Goal: Transaction & Acquisition: Purchase product/service

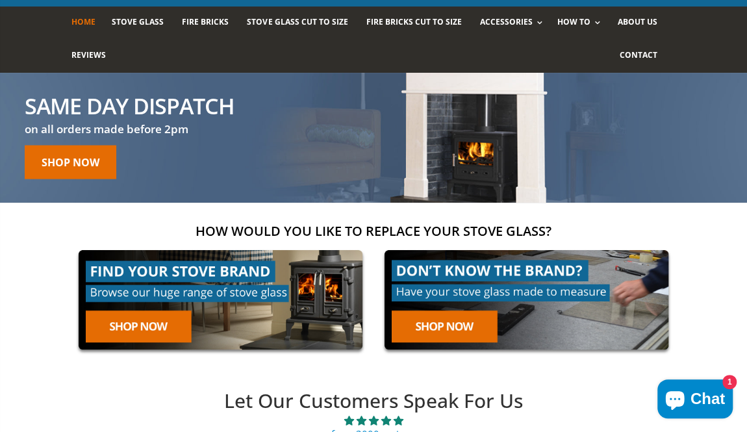
scroll to position [82, 0]
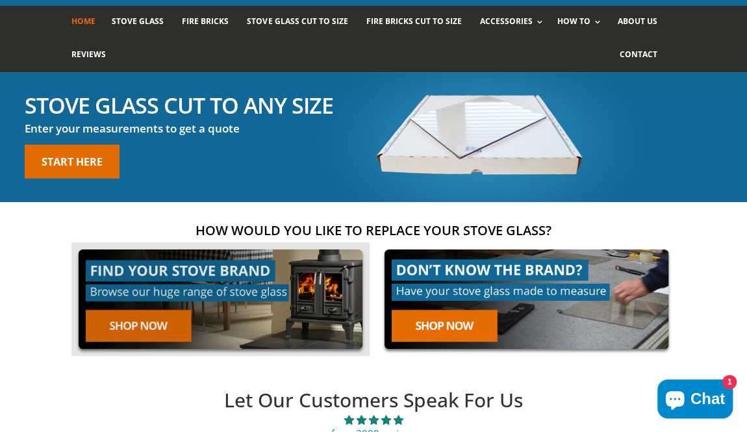
click at [161, 346] on img at bounding box center [220, 299] width 298 height 114
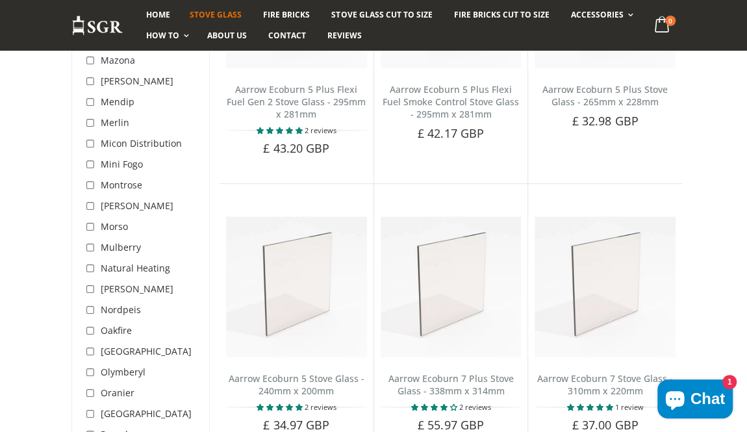
scroll to position [2902, 0]
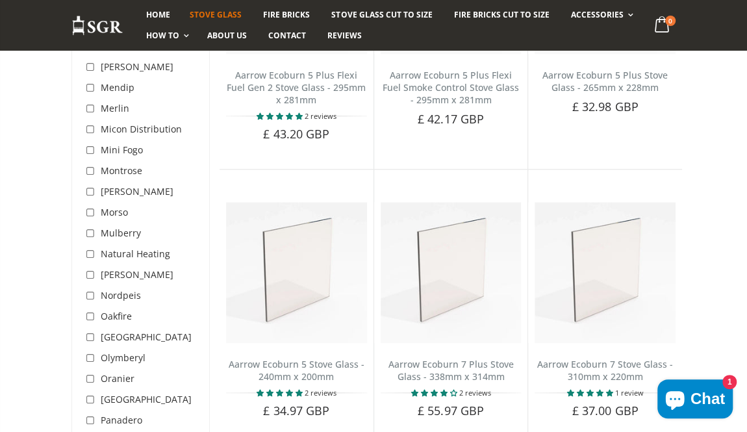
click at [114, 351] on span "Olymberyl" at bounding box center [123, 357] width 45 height 12
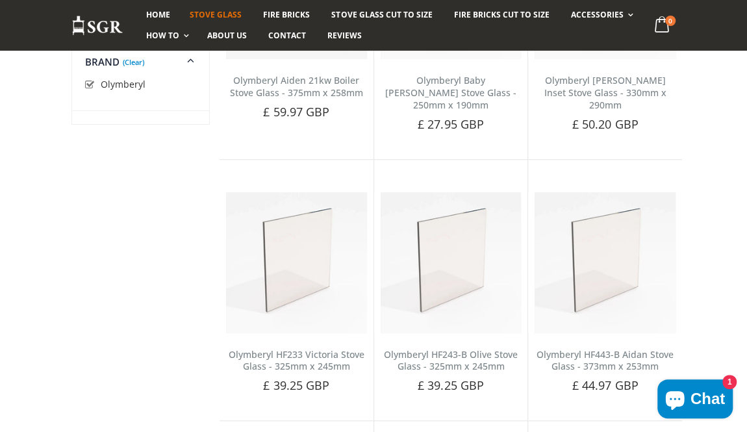
scroll to position [277, 0]
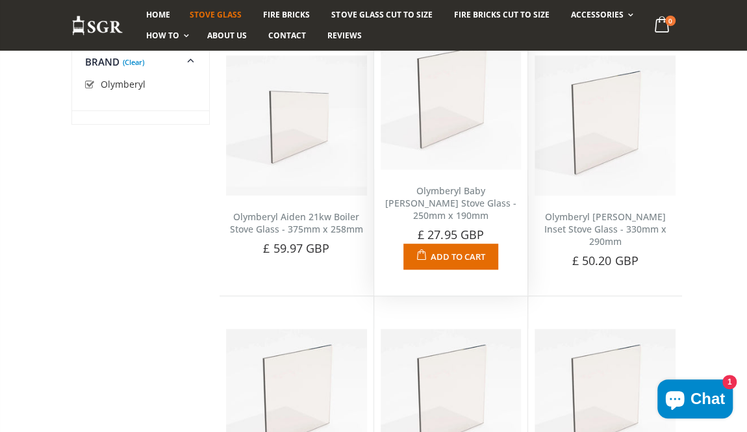
click at [465, 221] on link "Olymberyl Baby [PERSON_NAME] Stove Glass - 250mm x 190mm" at bounding box center [450, 202] width 131 height 37
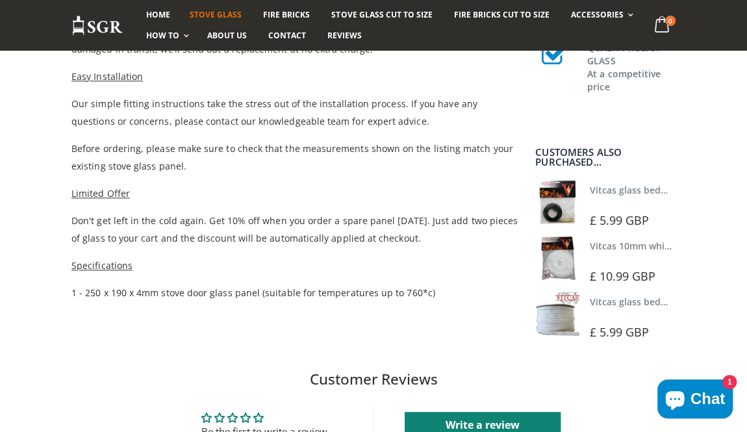
scroll to position [755, 0]
